Goal: Transaction & Acquisition: Purchase product/service

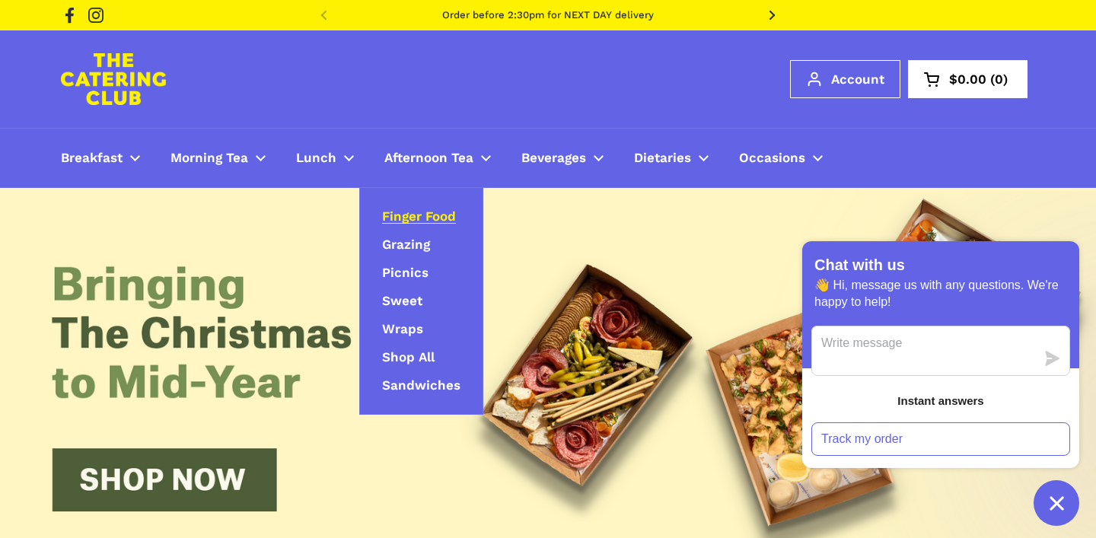
click at [432, 219] on span "Finger Food" at bounding box center [419, 218] width 74 height 18
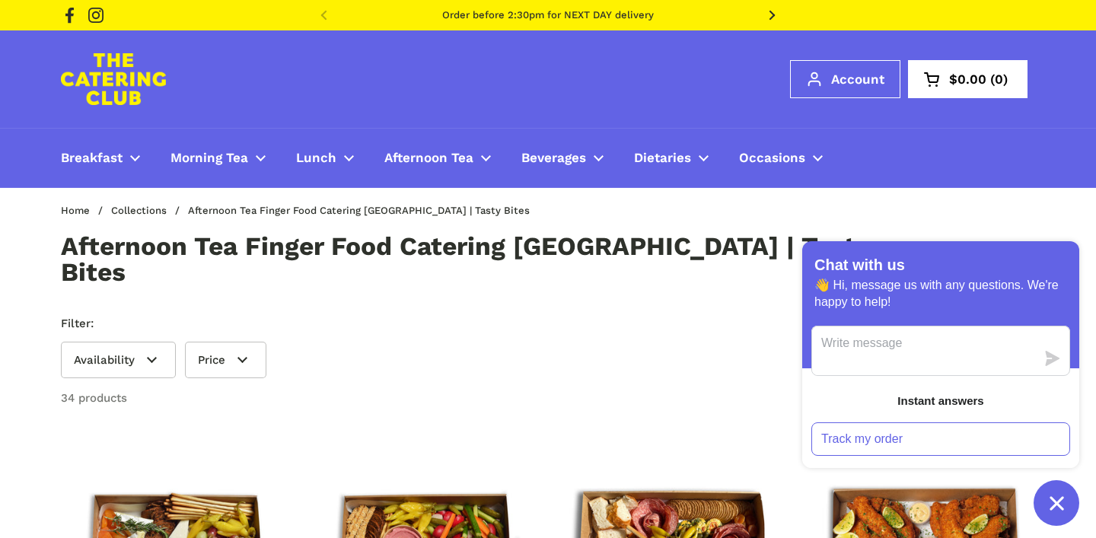
click at [776, 18] on span at bounding box center [772, 15] width 30 height 30
click at [564, 315] on form "Filter: Availability 0 selected Reset In stock (34) Out of stock (0) Price The …" at bounding box center [548, 346] width 975 height 63
click at [1039, 225] on div "Home / Collections / Afternoon Tea Finger Food Catering [GEOGRAPHIC_DATA] | Tas…" at bounding box center [548, 211] width 1036 height 46
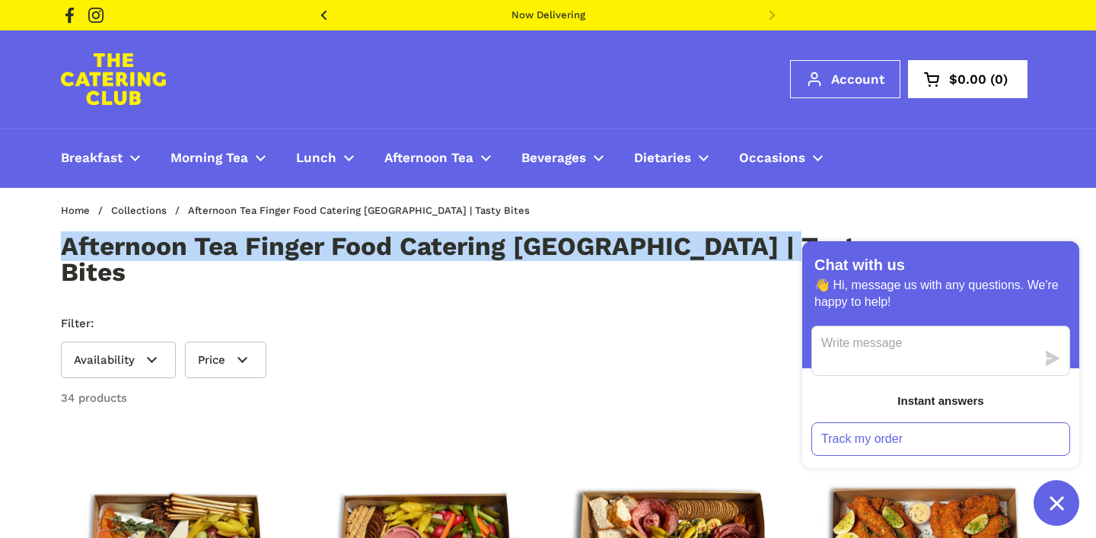
drag, startPoint x: 61, startPoint y: 250, endPoint x: 767, endPoint y: 252, distance: 705.8
click at [767, 252] on div "Afternoon Tea Finger Food Catering [GEOGRAPHIC_DATA] | Tasty Bites" at bounding box center [548, 259] width 975 height 51
click at [62, 243] on h1 "Afternoon Tea Finger Food Catering [GEOGRAPHIC_DATA] | Tasty Bites" at bounding box center [499, 259] width 877 height 51
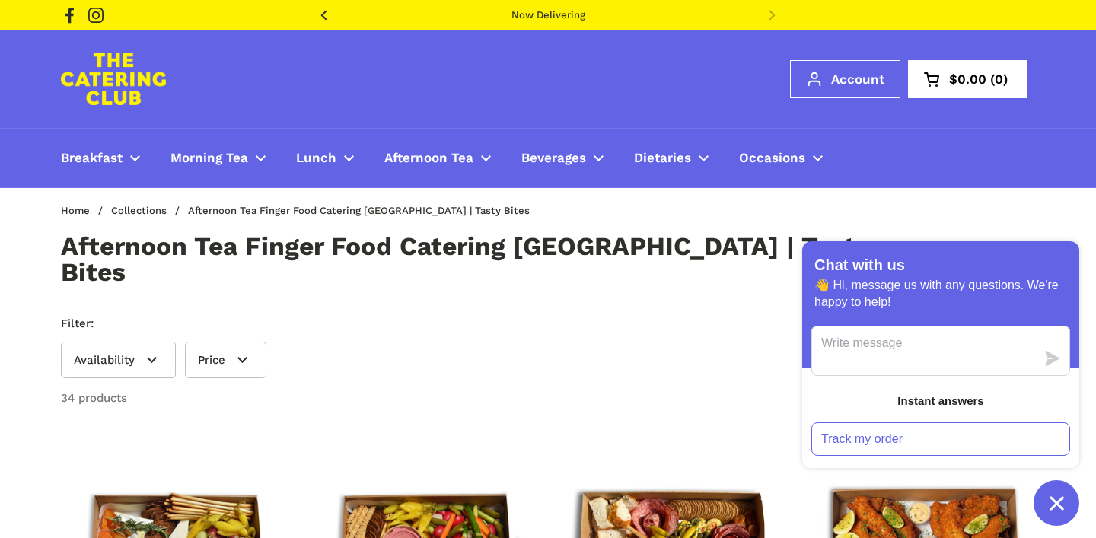
click at [20, 259] on div "Afternoon Tea Finger Food Catering [GEOGRAPHIC_DATA] | Tasty Bites" at bounding box center [548, 259] width 1096 height 51
